Goal: Task Accomplishment & Management: Use online tool/utility

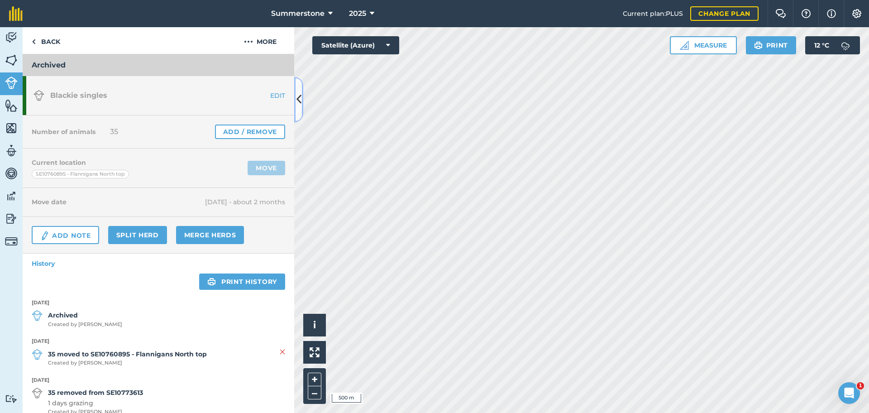
click at [298, 102] on icon at bounding box center [299, 99] width 5 height 16
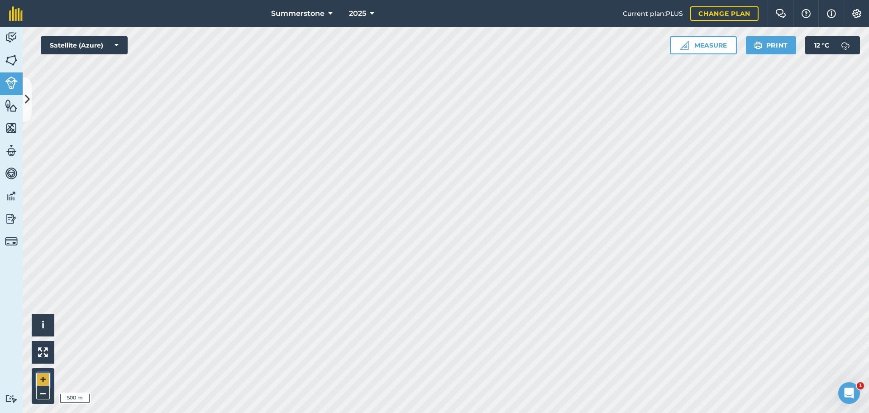
click at [45, 380] on button "+" at bounding box center [43, 380] width 14 height 14
click at [25, 110] on button at bounding box center [27, 99] width 9 height 45
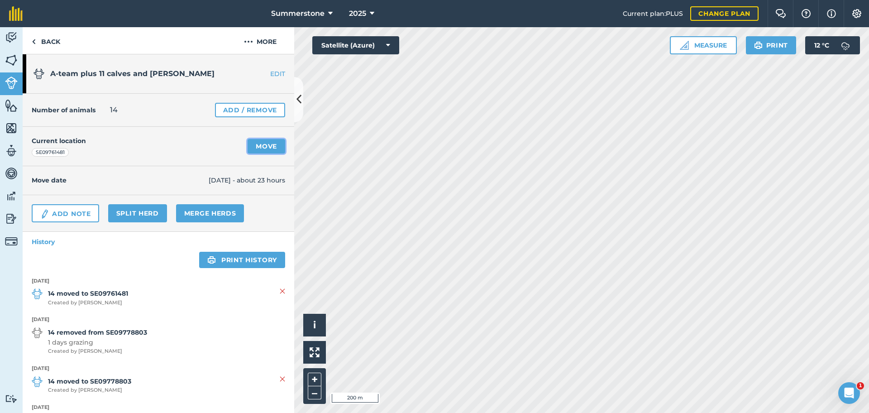
click at [258, 153] on link "Move" at bounding box center [267, 146] width 38 height 14
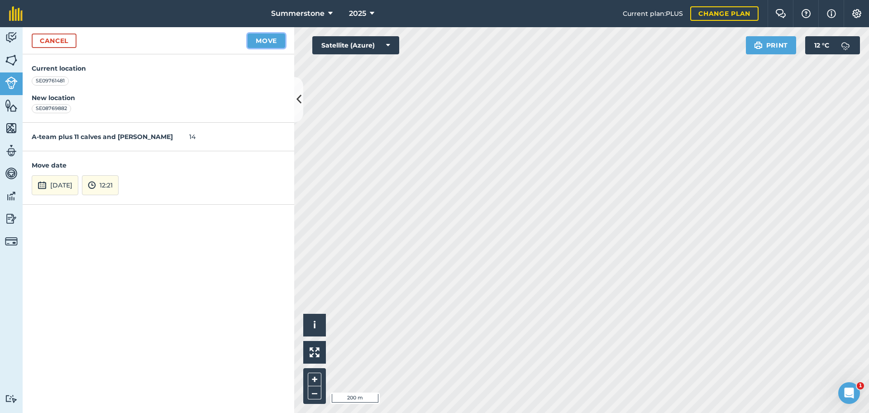
click at [268, 42] on button "Move" at bounding box center [267, 40] width 38 height 14
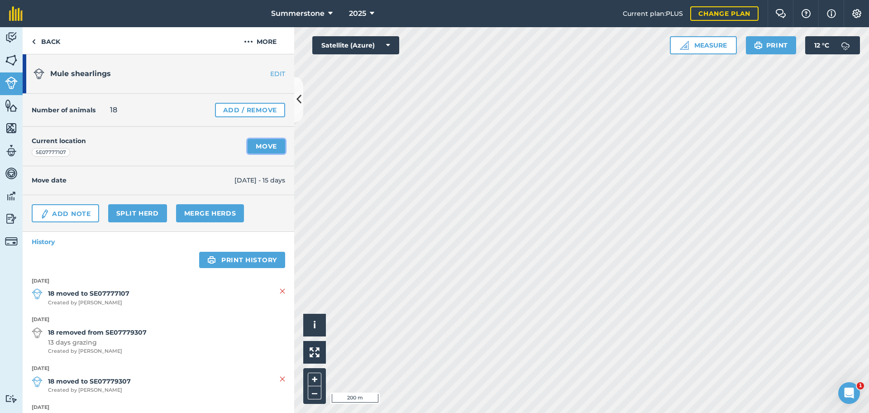
click at [267, 147] on link "Move" at bounding box center [267, 146] width 38 height 14
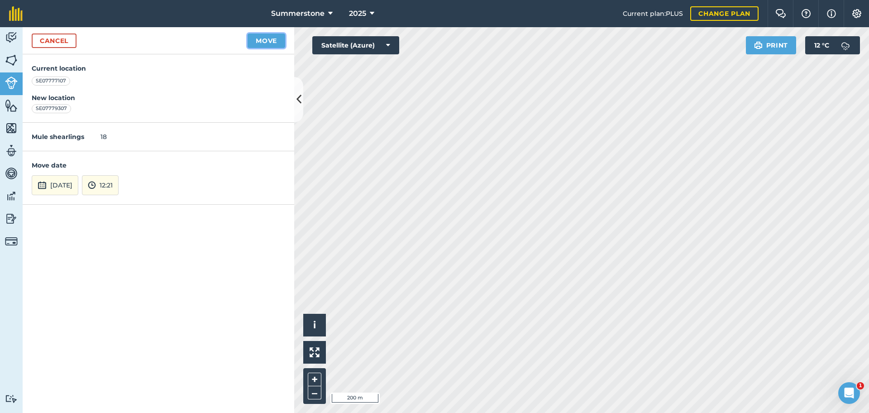
click at [273, 42] on button "Move" at bounding box center [267, 40] width 38 height 14
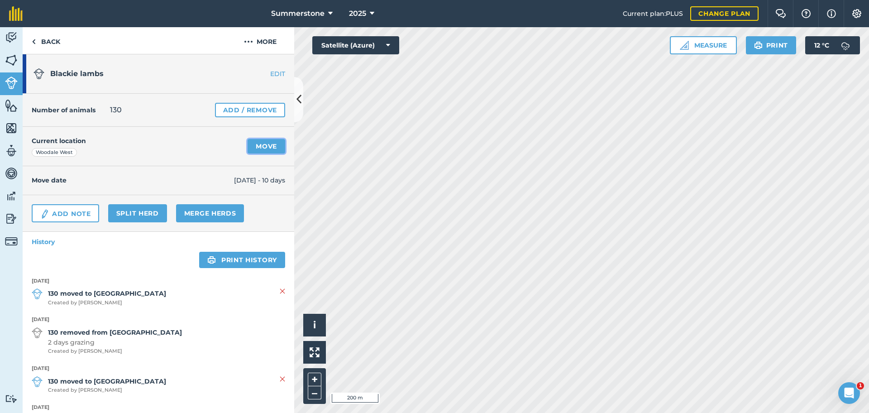
click at [255, 147] on link "Move" at bounding box center [267, 146] width 38 height 14
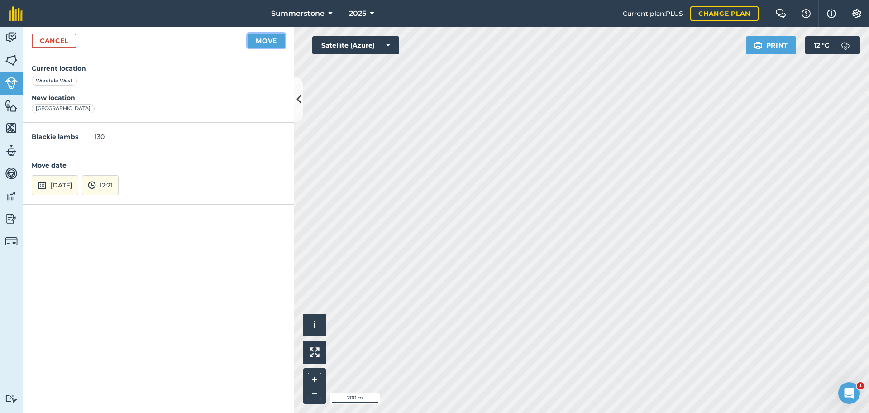
click at [264, 43] on button "Move" at bounding box center [267, 40] width 38 height 14
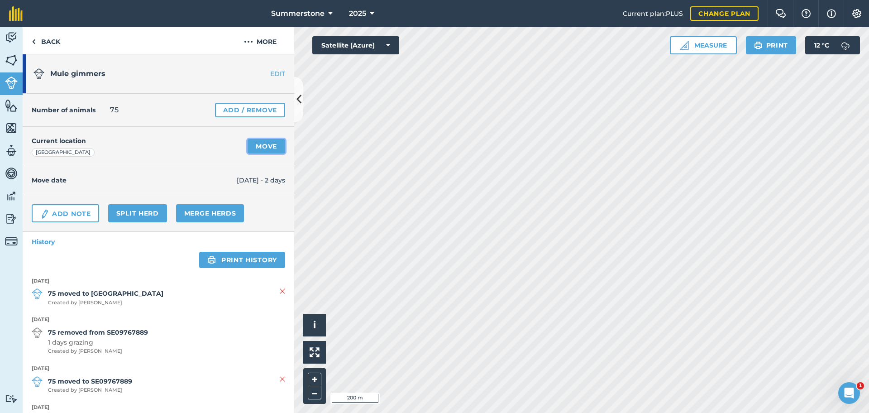
click at [257, 149] on link "Move" at bounding box center [267, 146] width 38 height 14
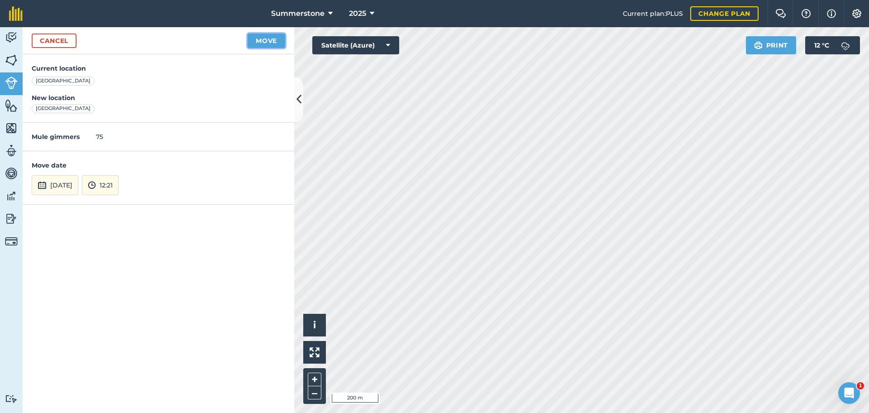
click at [261, 40] on button "Move" at bounding box center [267, 40] width 38 height 14
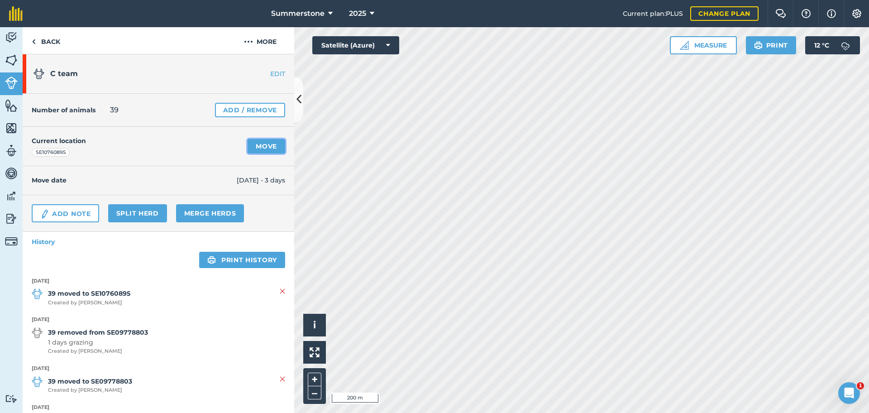
click at [260, 144] on link "Move" at bounding box center [267, 146] width 38 height 14
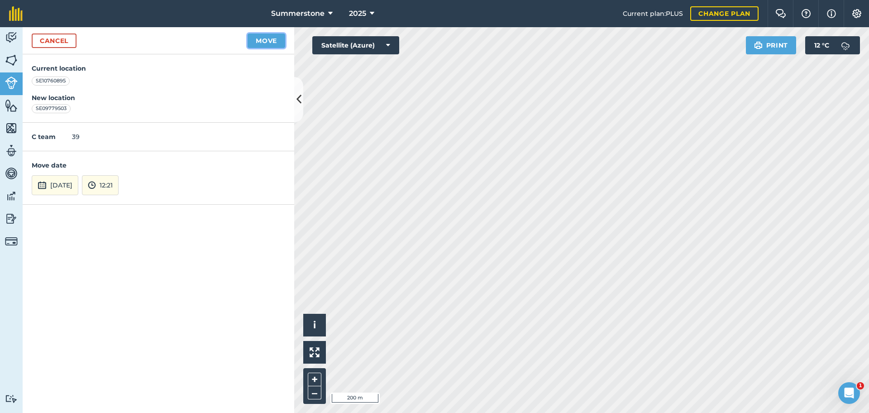
click at [269, 39] on button "Move" at bounding box center [267, 40] width 38 height 14
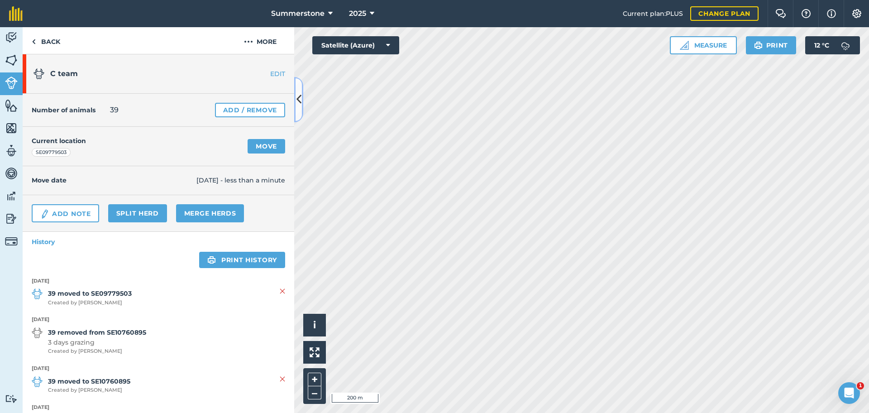
click at [298, 96] on icon at bounding box center [299, 99] width 5 height 16
